Goal: Task Accomplishment & Management: Manage account settings

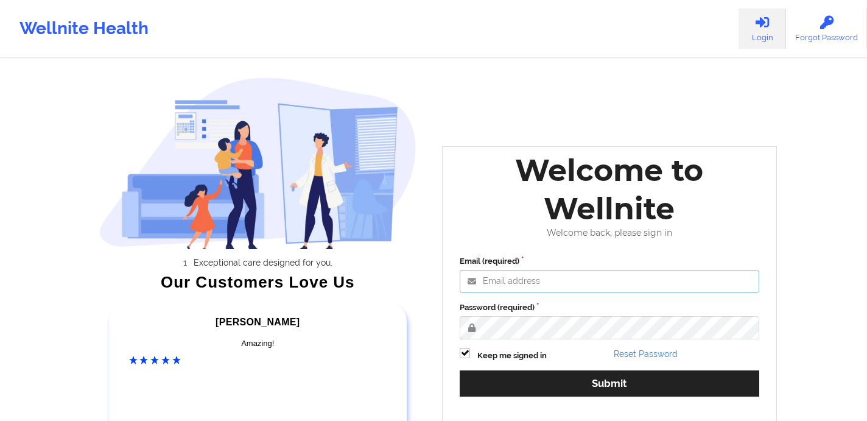
click at [498, 289] on input "Email (required)" at bounding box center [610, 281] width 300 height 23
type input "[EMAIL_ADDRESS][DOMAIN_NAME]"
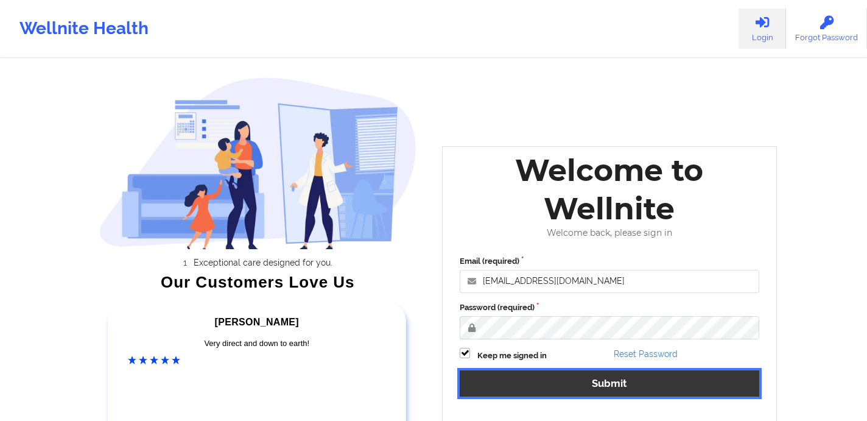
click at [549, 383] on button "Submit" at bounding box center [610, 383] width 300 height 26
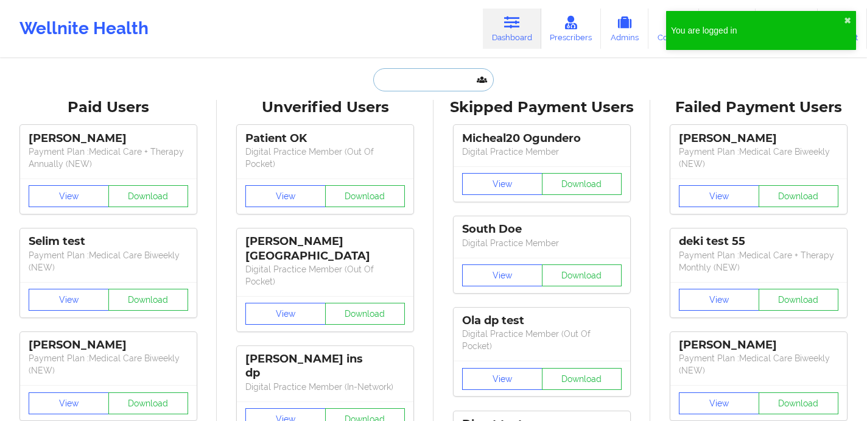
click at [417, 80] on input "text" at bounding box center [433, 79] width 121 height 23
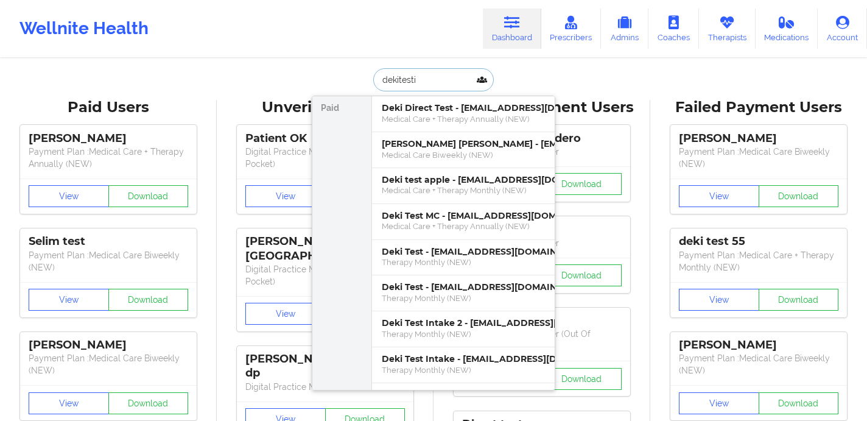
type input "dekitestin"
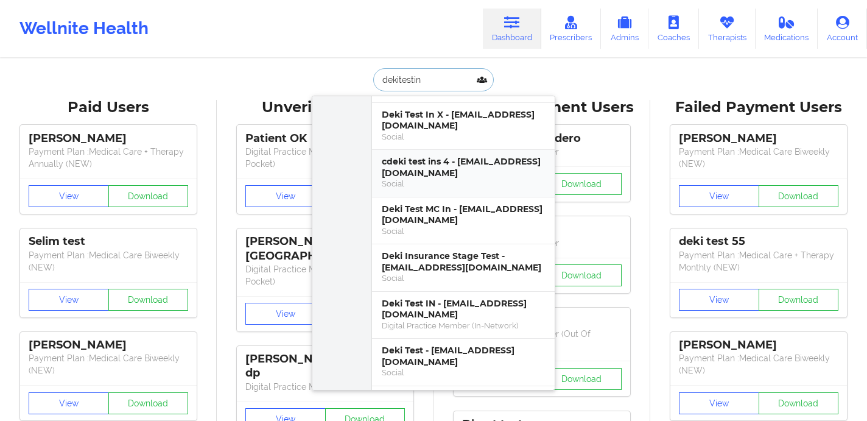
scroll to position [78, 0]
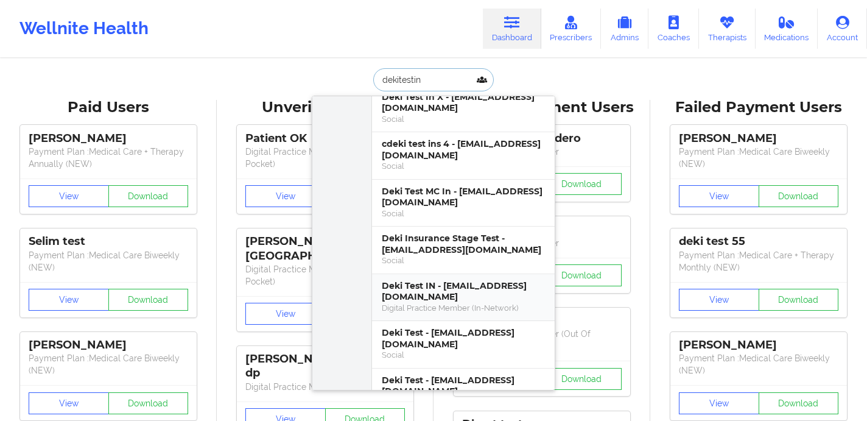
click at [432, 305] on div "Digital Practice Member (In-Network)" at bounding box center [463, 308] width 163 height 10
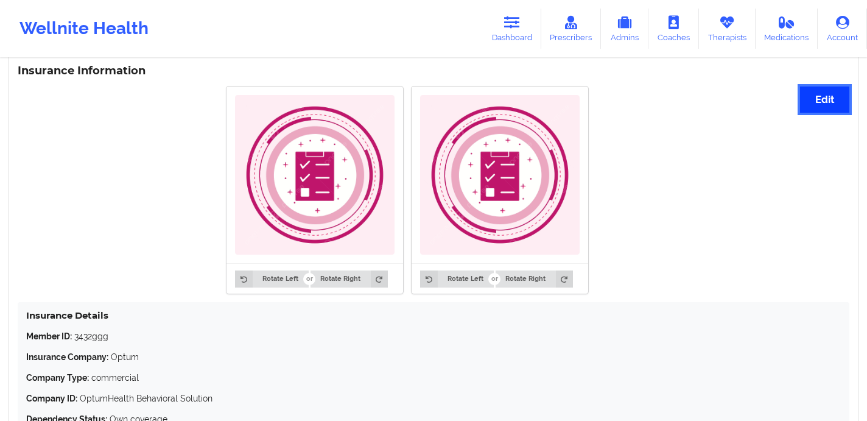
click at [819, 112] on button "Edit" at bounding box center [824, 100] width 49 height 26
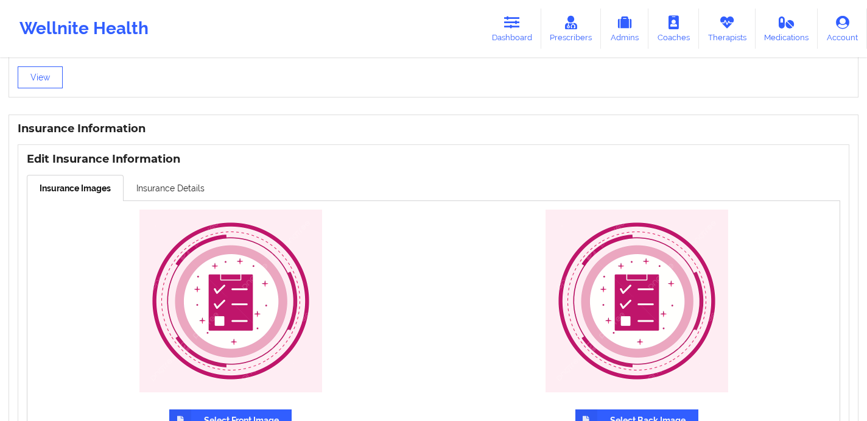
scroll to position [530, 0]
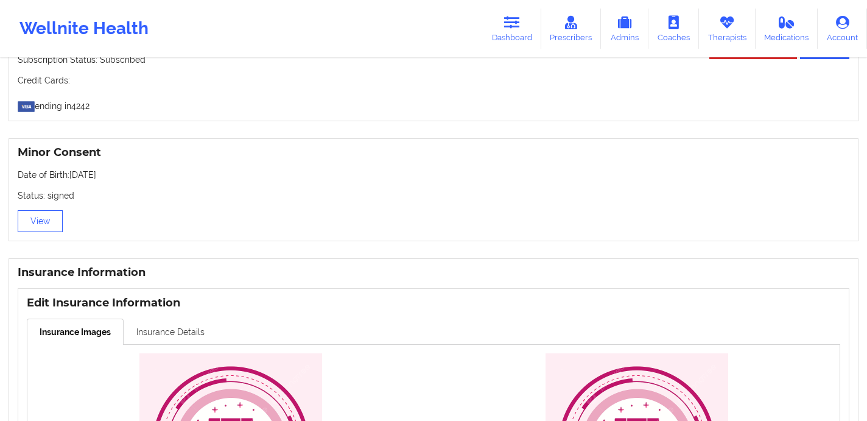
click at [180, 326] on link "Insurance Details" at bounding box center [171, 332] width 94 height 26
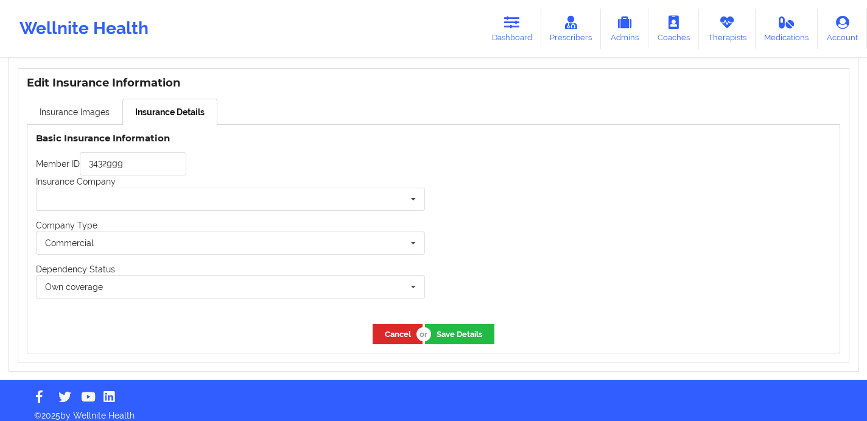
scroll to position [759, 0]
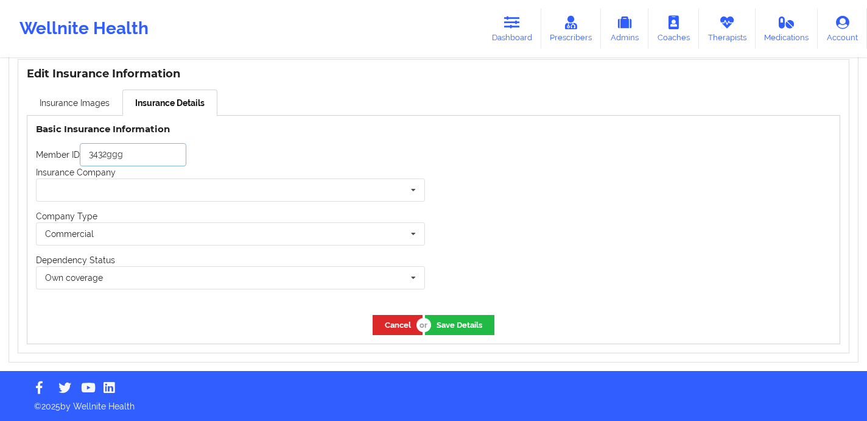
click at [162, 158] on input "3432ggg" at bounding box center [133, 154] width 107 height 23
type input "3432gggLTest"
click at [401, 322] on button "Cancel" at bounding box center [398, 325] width 50 height 20
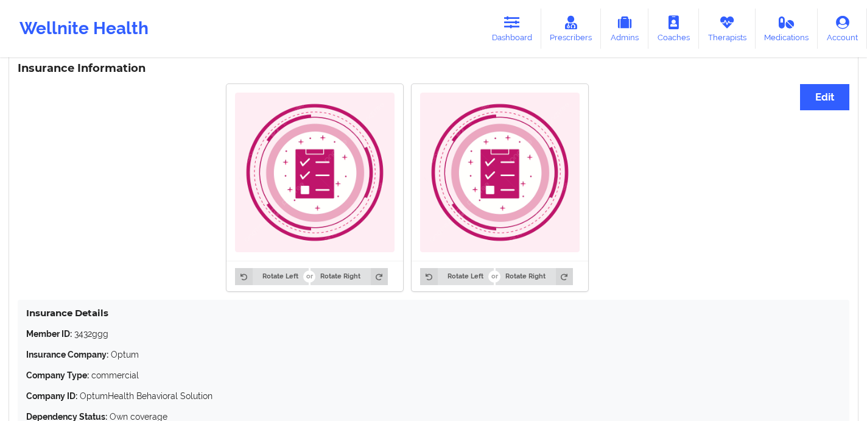
scroll to position [662, 0]
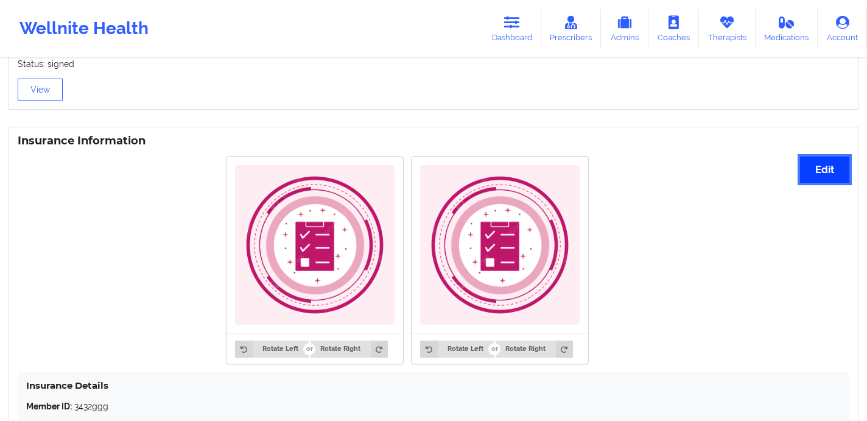
click at [819, 166] on button "Edit" at bounding box center [824, 170] width 49 height 26
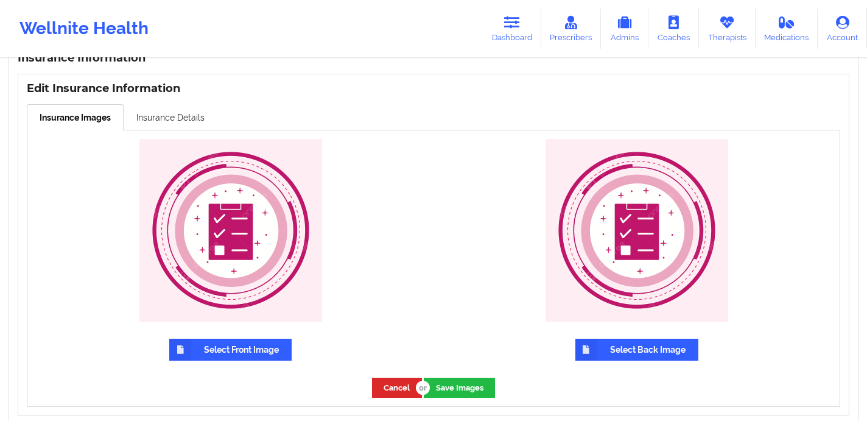
scroll to position [743, 0]
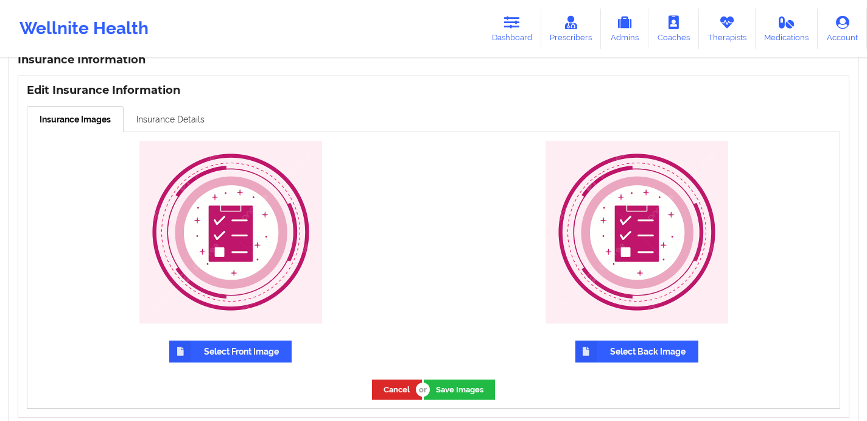
click at [184, 110] on link "Insurance Details" at bounding box center [171, 119] width 94 height 26
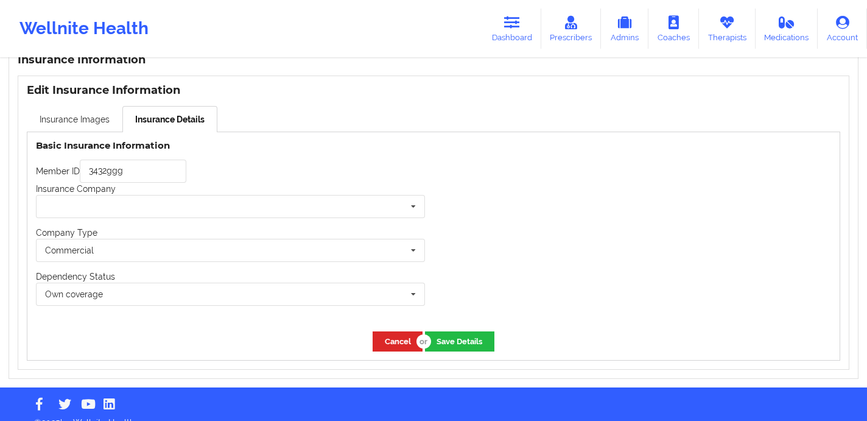
scroll to position [759, 0]
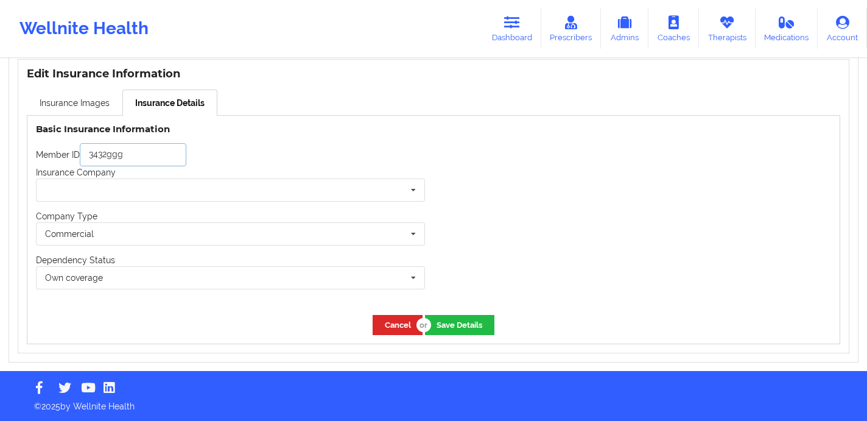
click at [165, 160] on input "3432ggg" at bounding box center [133, 154] width 107 height 23
type input "3432gggLTEST"
click at [142, 191] on input "text" at bounding box center [231, 190] width 388 height 22
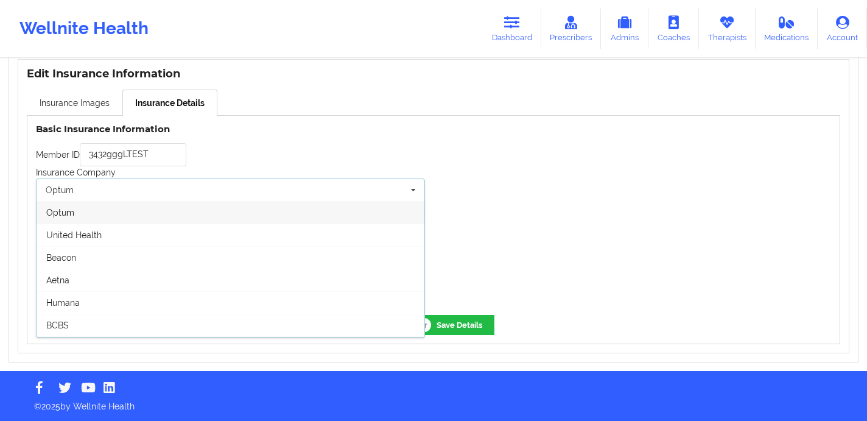
click at [132, 205] on div "Optum" at bounding box center [231, 212] width 388 height 23
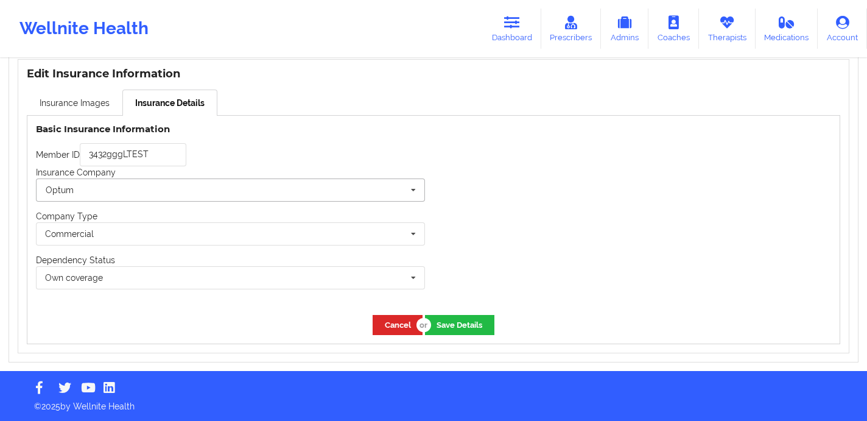
click at [210, 199] on input "text" at bounding box center [231, 190] width 388 height 22
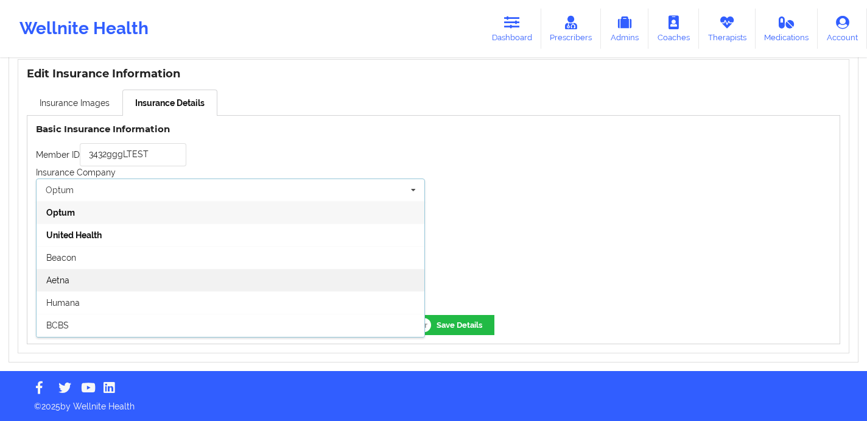
click at [182, 280] on div "Aetna" at bounding box center [231, 280] width 388 height 23
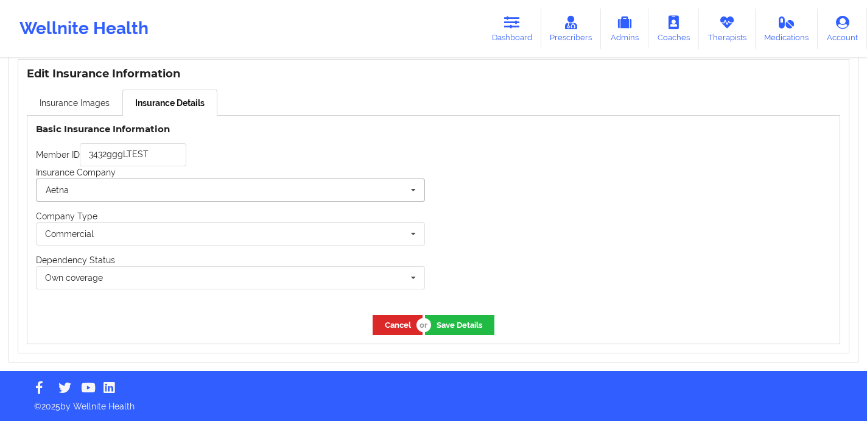
click at [200, 194] on input "text" at bounding box center [231, 190] width 388 height 22
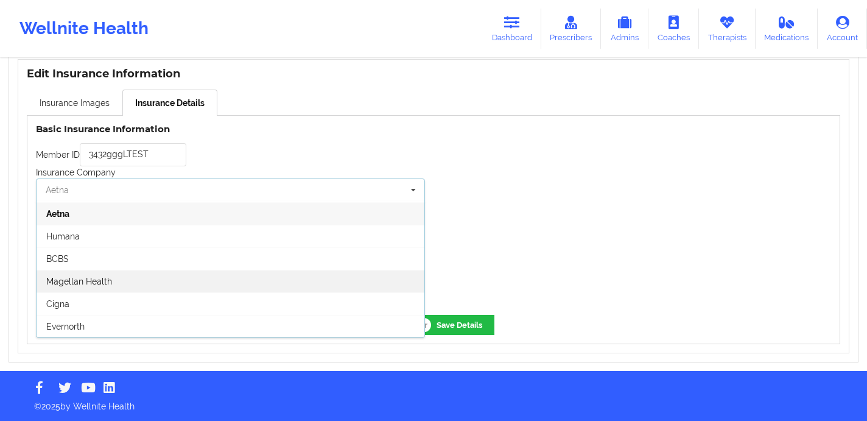
scroll to position [0, 0]
click at [304, 144] on div "Member ID 3432gggLTEST" at bounding box center [230, 154] width 389 height 23
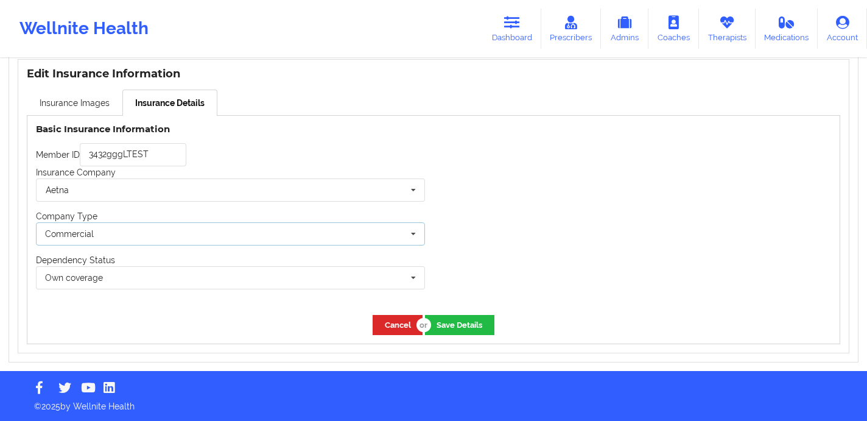
click at [188, 231] on div "Commercial None Commercial" at bounding box center [230, 233] width 389 height 23
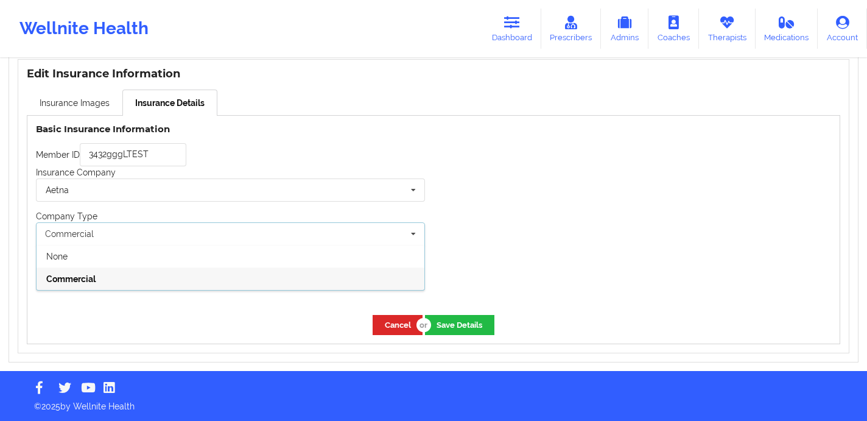
click at [330, 90] on div "Insurance Images Insurance Details" at bounding box center [434, 103] width 814 height 26
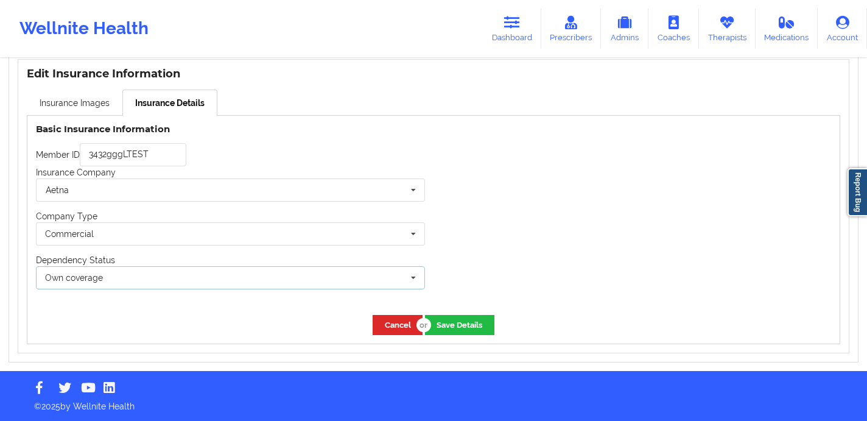
click at [219, 275] on div "Own coverage Own coverage Spouse Children" at bounding box center [230, 277] width 389 height 23
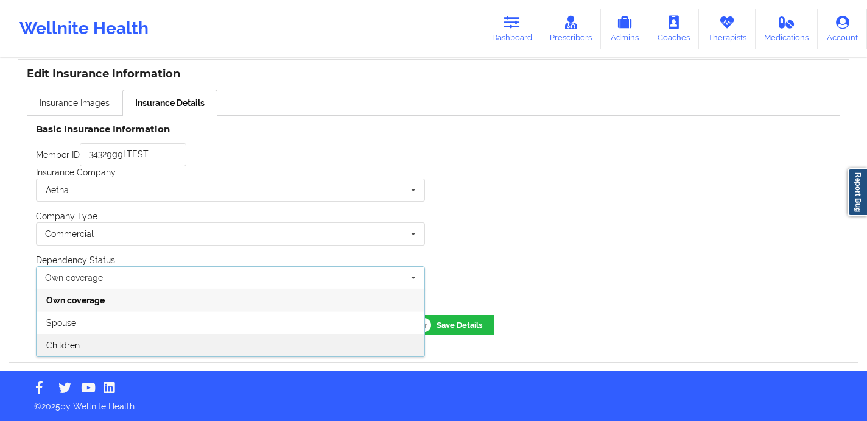
click at [200, 336] on div "Children" at bounding box center [231, 345] width 388 height 23
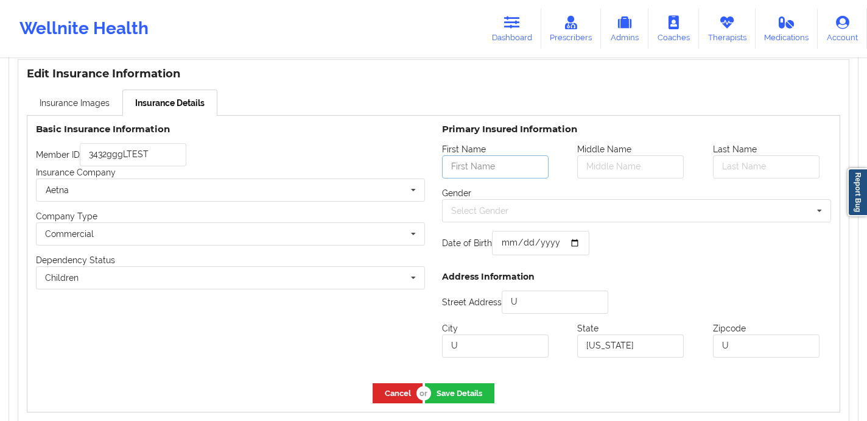
click at [504, 168] on input "text" at bounding box center [495, 166] width 107 height 23
type input "Test"
click at [751, 164] on input "text" at bounding box center [766, 166] width 107 height 23
type input "Test"
click at [679, 202] on div "Select Gender [DEMOGRAPHIC_DATA] [DEMOGRAPHIC_DATA] Other" at bounding box center [636, 210] width 389 height 23
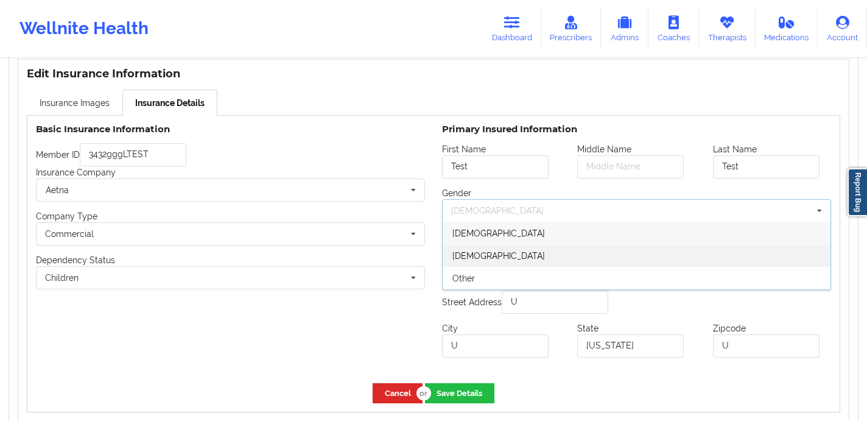
click at [590, 250] on div "[DEMOGRAPHIC_DATA]" at bounding box center [637, 255] width 388 height 23
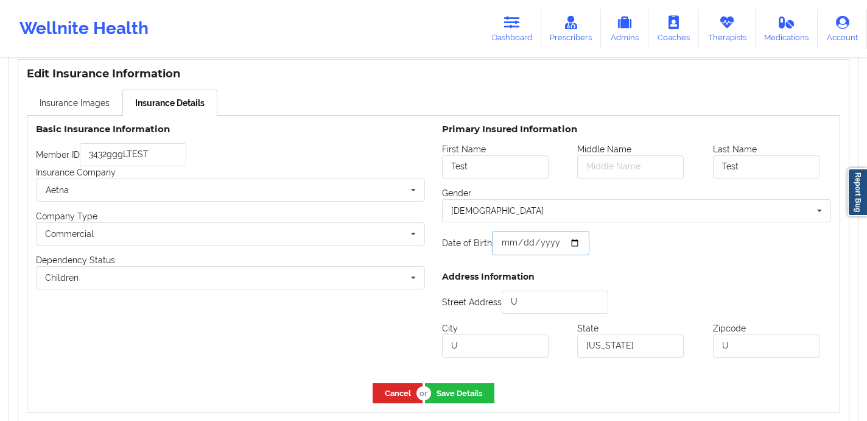
click at [577, 241] on input "date" at bounding box center [540, 243] width 97 height 24
type input "[DATE]"
click at [549, 305] on input "U" at bounding box center [555, 302] width 107 height 23
type input "Uakjd"
click at [512, 356] on input "U" at bounding box center [495, 345] width 107 height 23
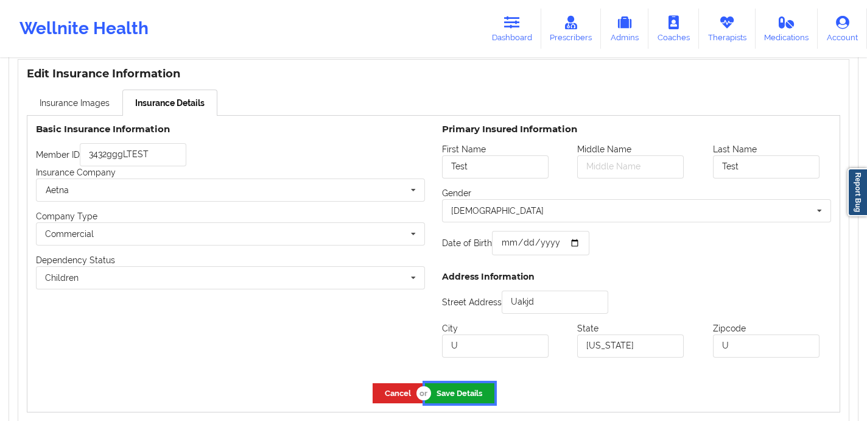
click at [475, 395] on button "Save Details" at bounding box center [459, 393] width 69 height 20
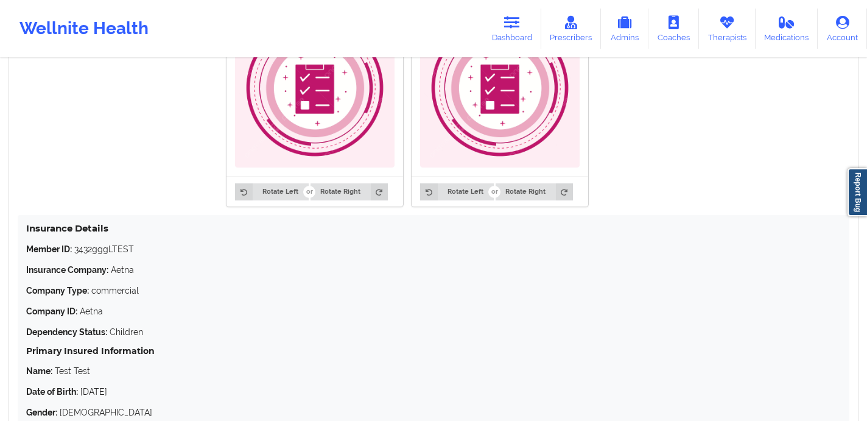
scroll to position [727, 0]
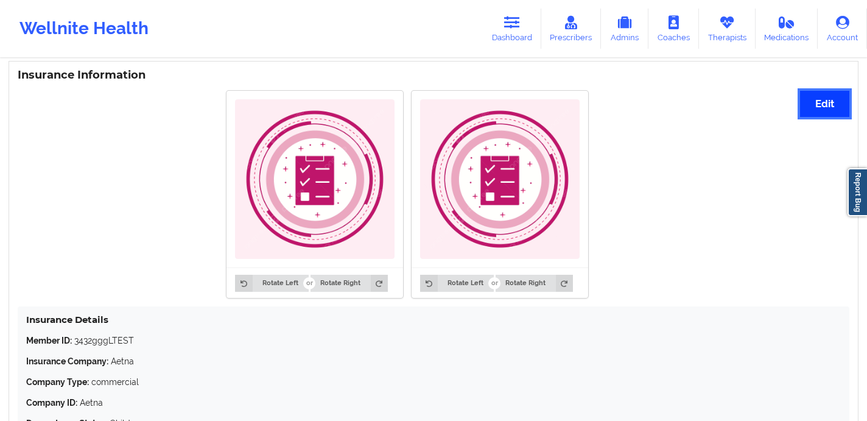
click at [827, 101] on button "Edit" at bounding box center [824, 104] width 49 height 26
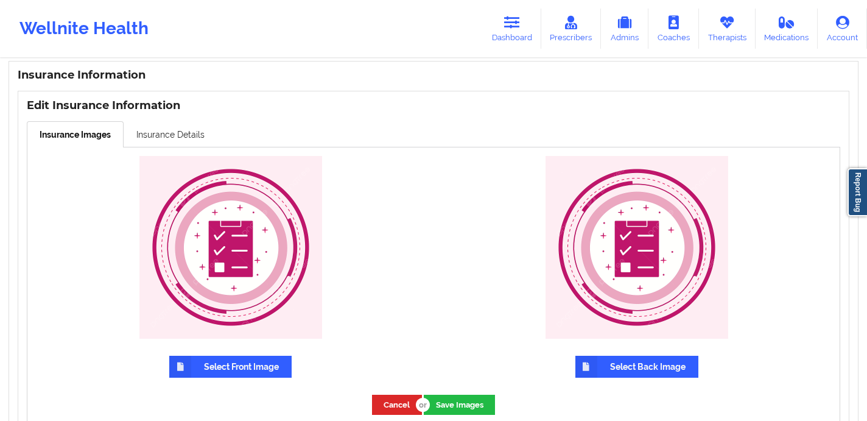
click at [267, 372] on label "Select Front Image" at bounding box center [230, 367] width 122 height 22
click at [0, 0] on input "Select Front Image" at bounding box center [0, 0] width 0 height 0
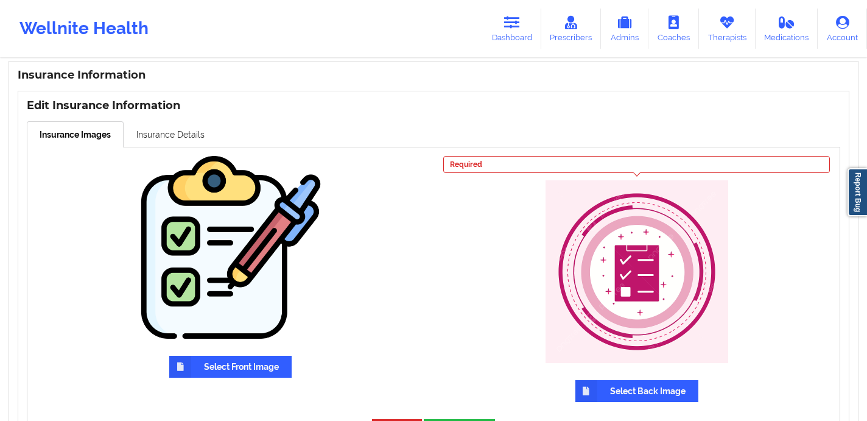
click at [629, 389] on label "Select Back Image" at bounding box center [637, 391] width 123 height 22
click at [0, 0] on input "Select Back Image" at bounding box center [0, 0] width 0 height 0
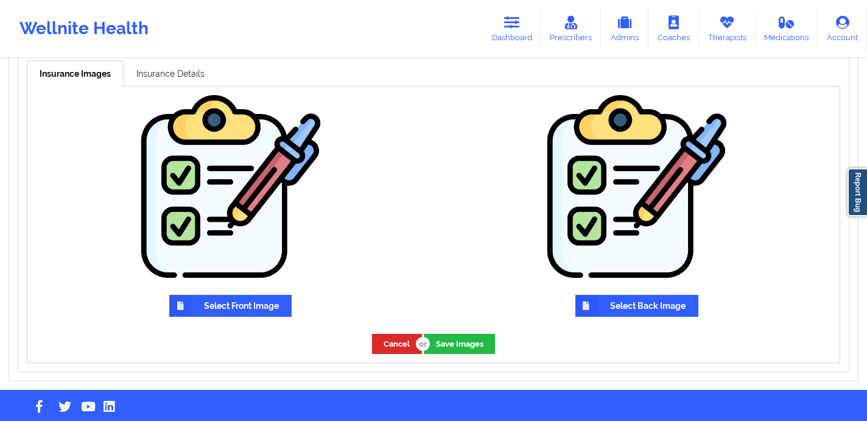
scroll to position [807, 0]
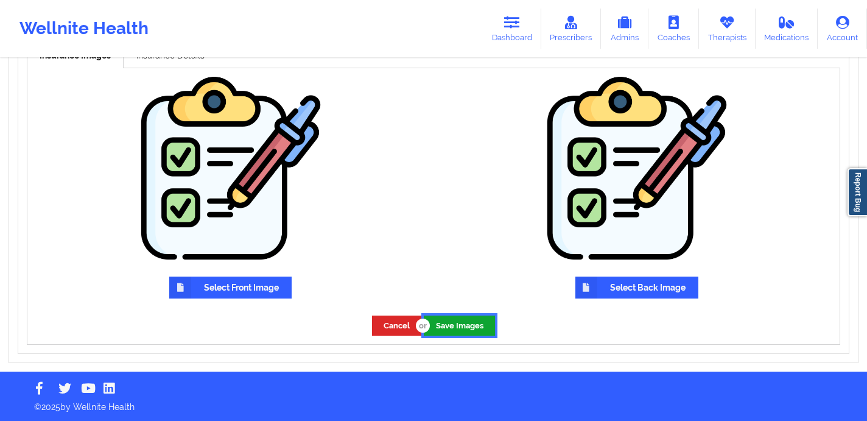
click at [476, 326] on button "Save Images" at bounding box center [459, 326] width 71 height 20
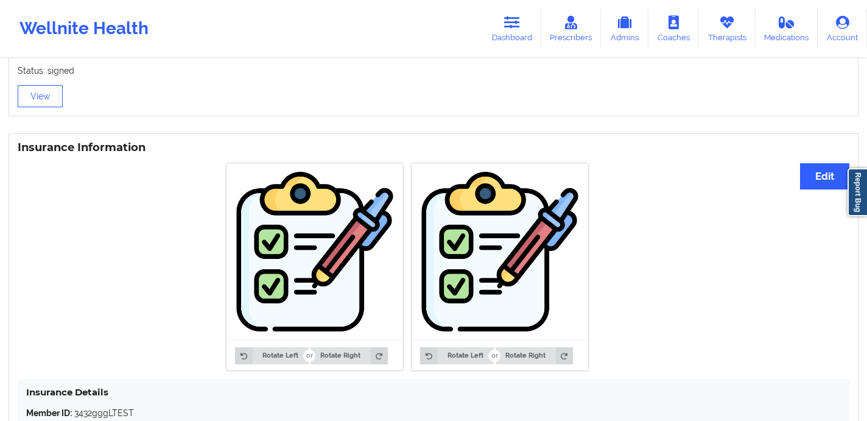
scroll to position [645, 0]
